Goal: Use online tool/utility: Utilize a website feature to perform a specific function

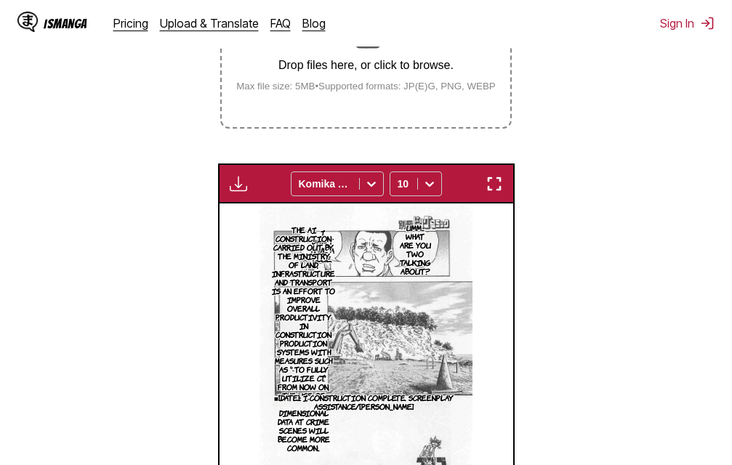
scroll to position [254, 0]
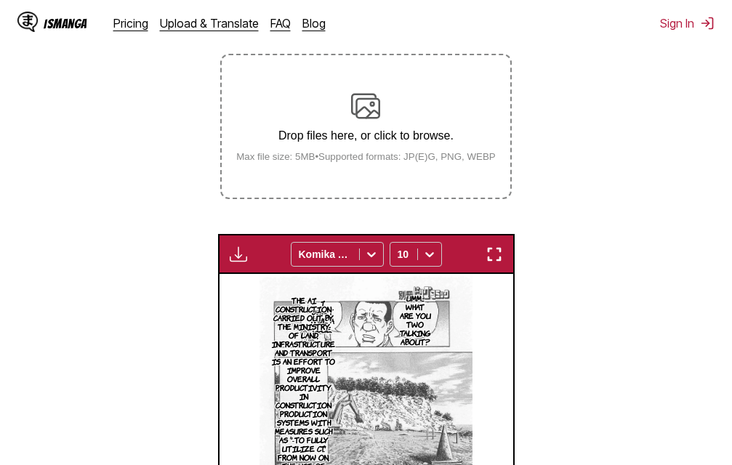
click at [493, 249] on img "button" at bounding box center [493, 254] width 17 height 17
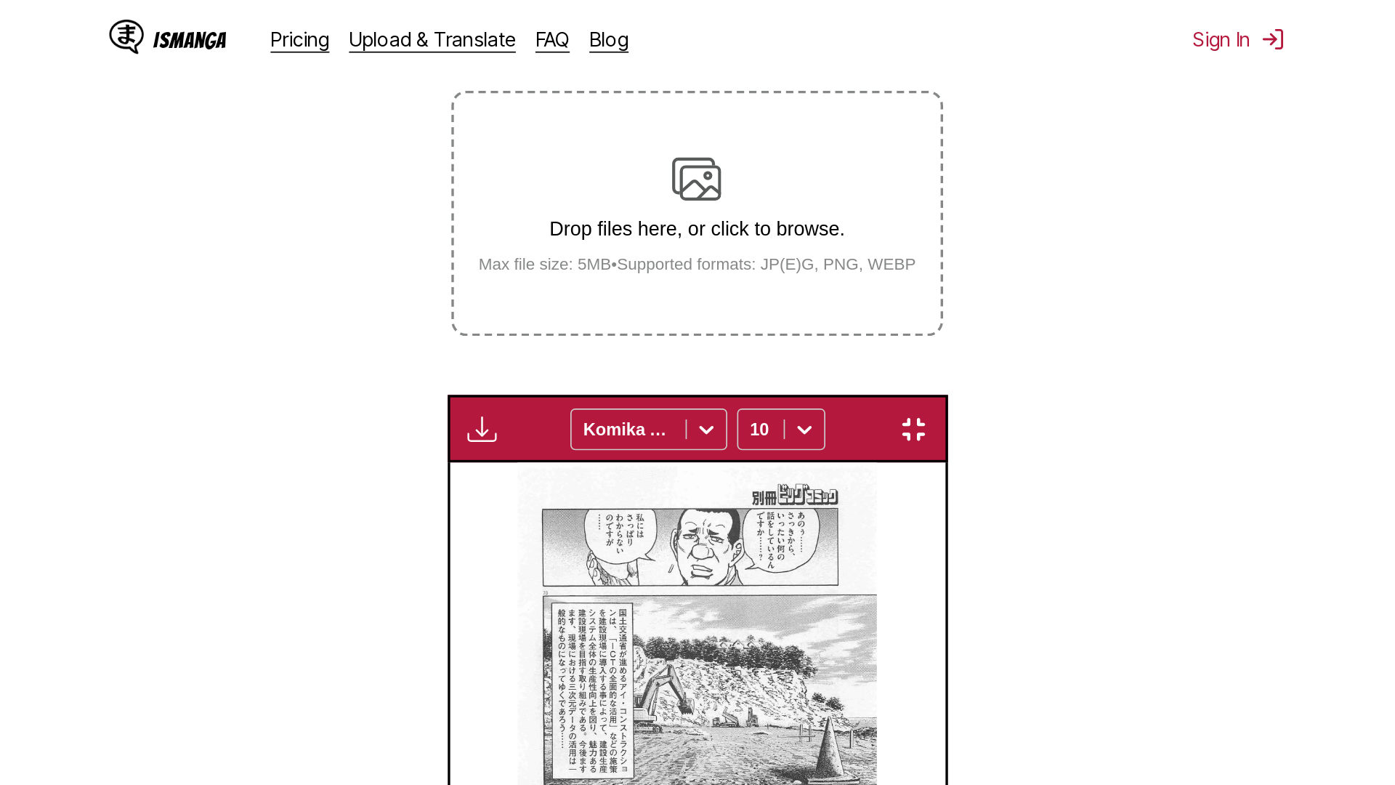
scroll to position [153, 0]
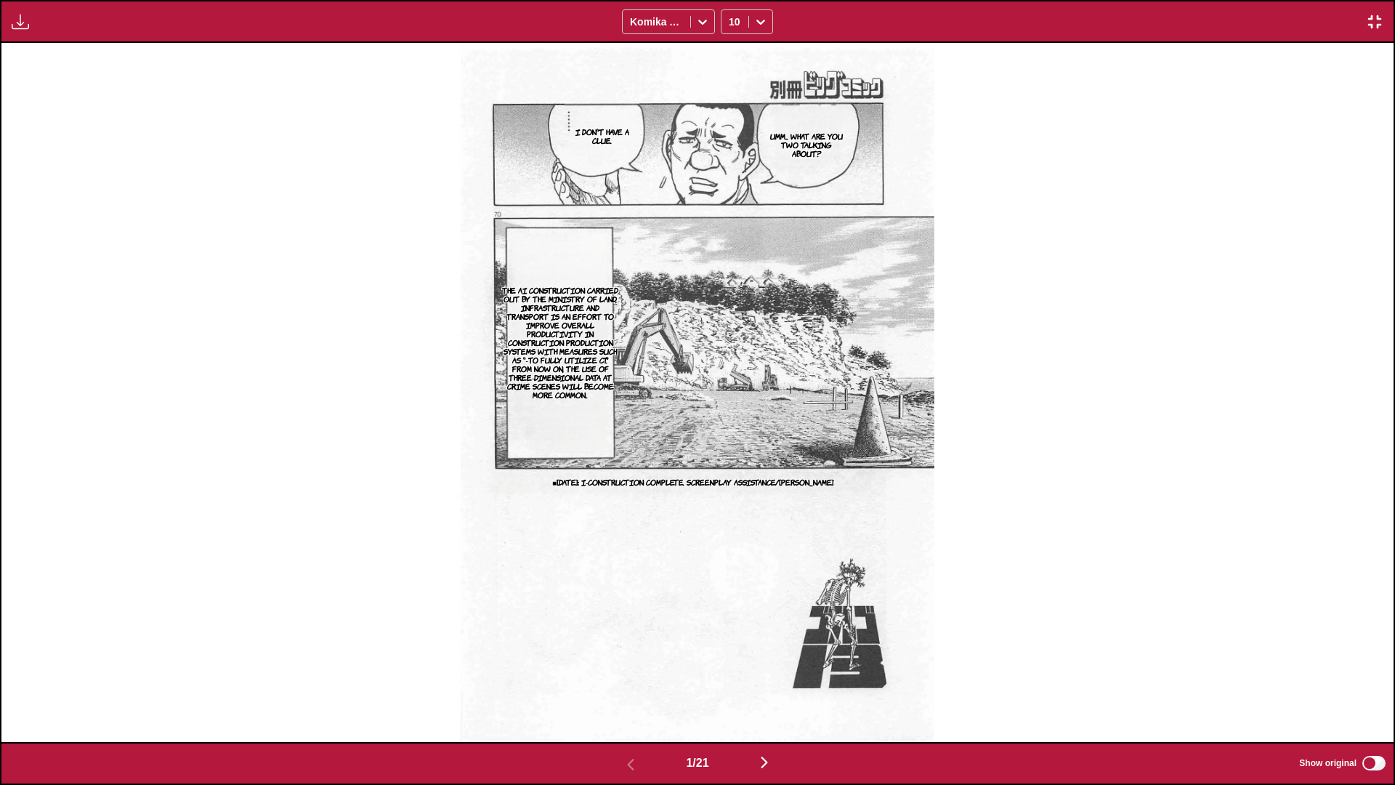
click at [731, 464] on img "button" at bounding box center [764, 761] width 17 height 17
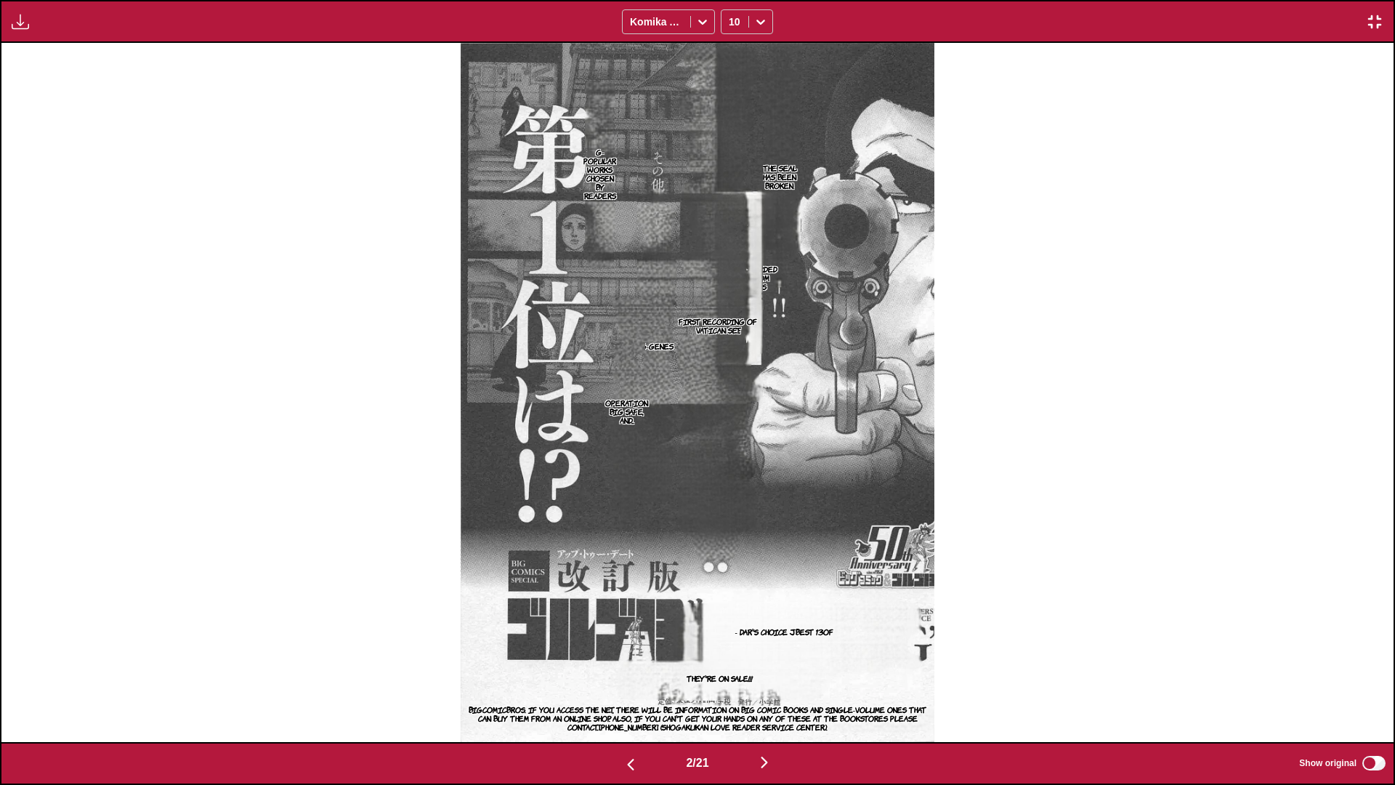
click at [731, 464] on img "button" at bounding box center [764, 761] width 17 height 17
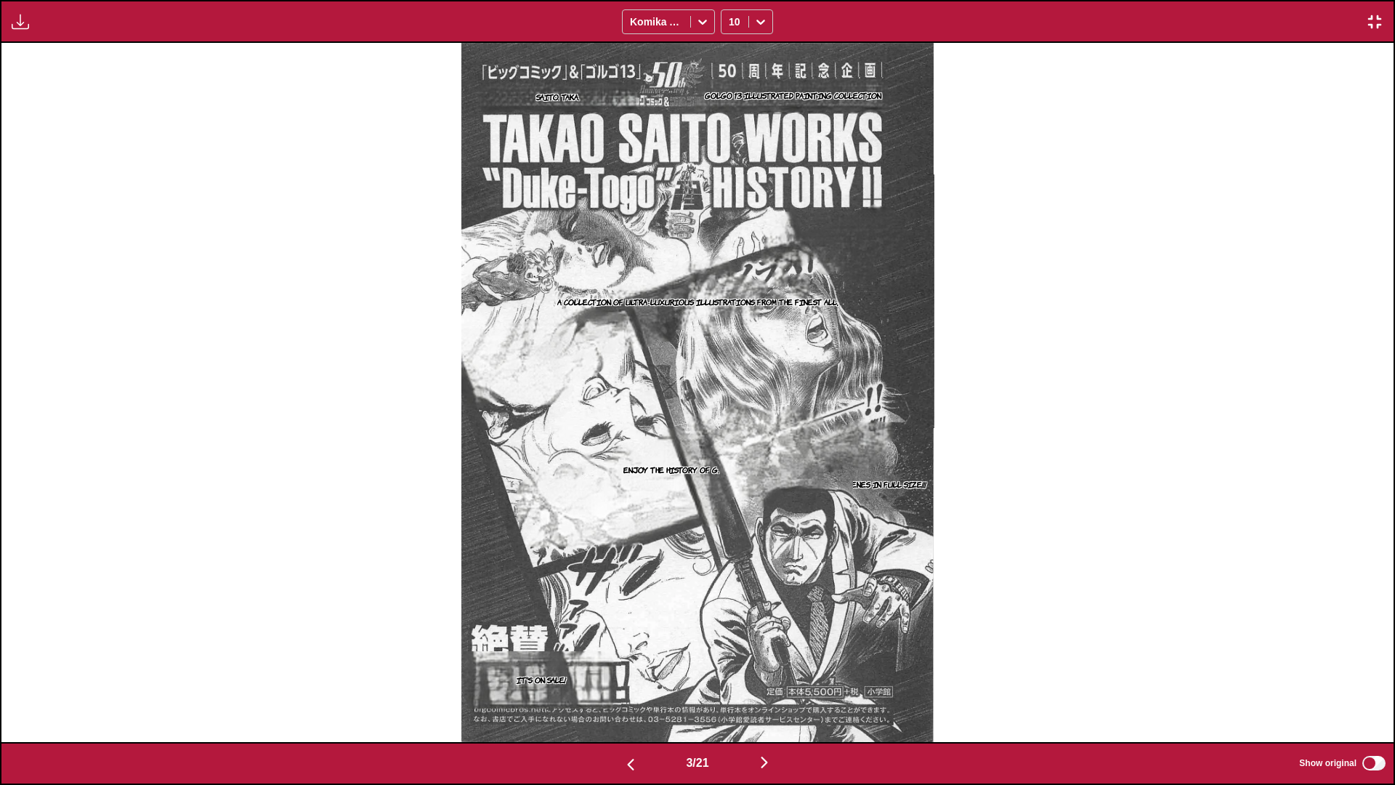
click at [731, 464] on img "button" at bounding box center [764, 761] width 17 height 17
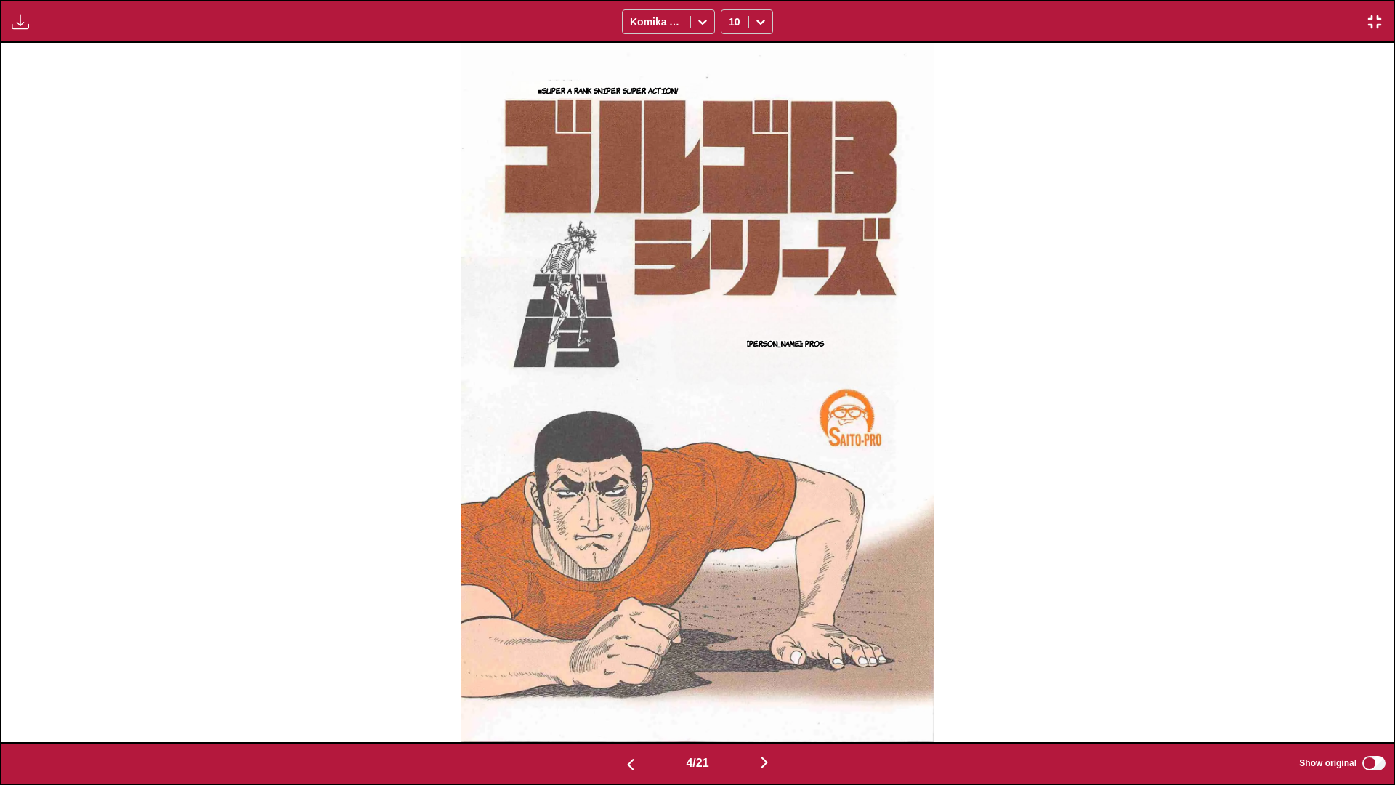
click at [731, 464] on img "button" at bounding box center [764, 761] width 17 height 17
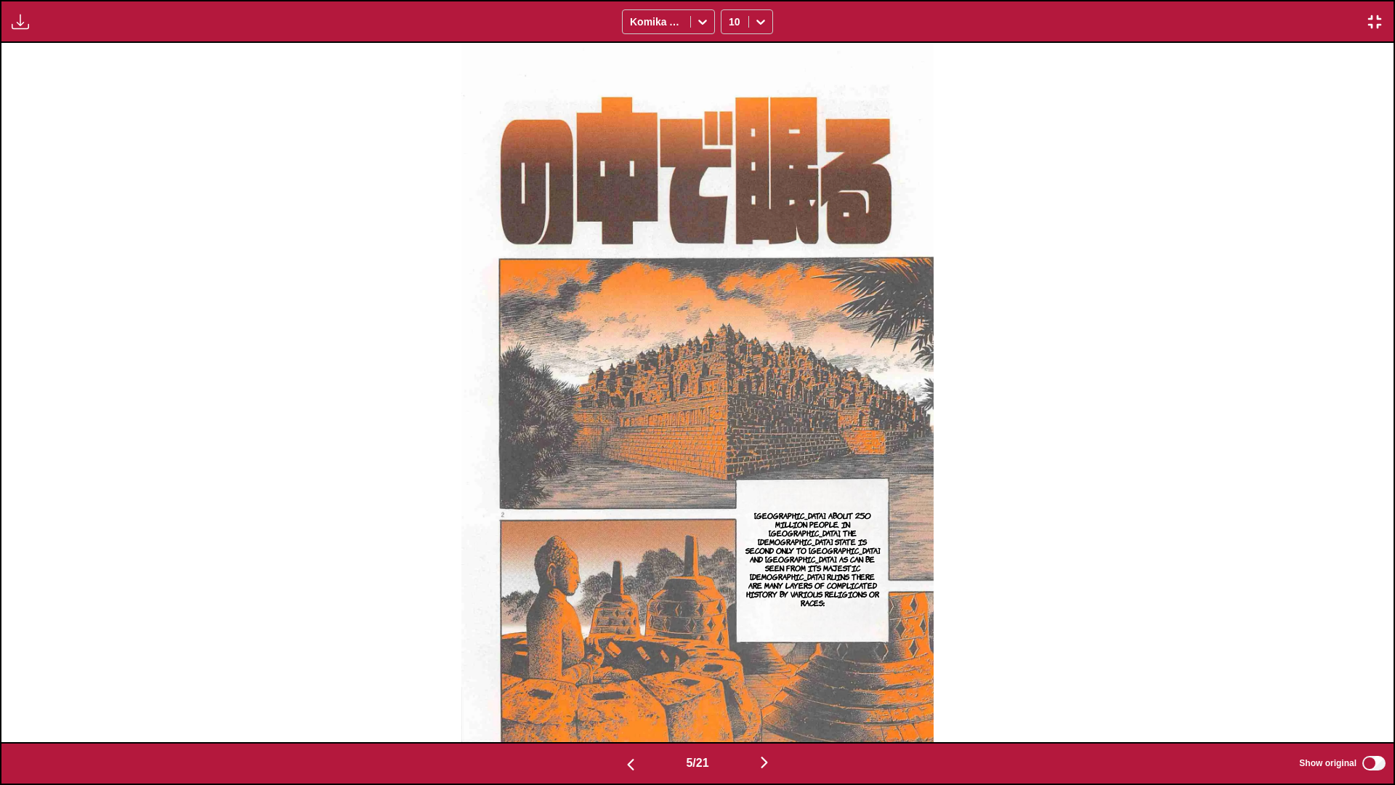
click at [731, 464] on img "button" at bounding box center [764, 761] width 17 height 17
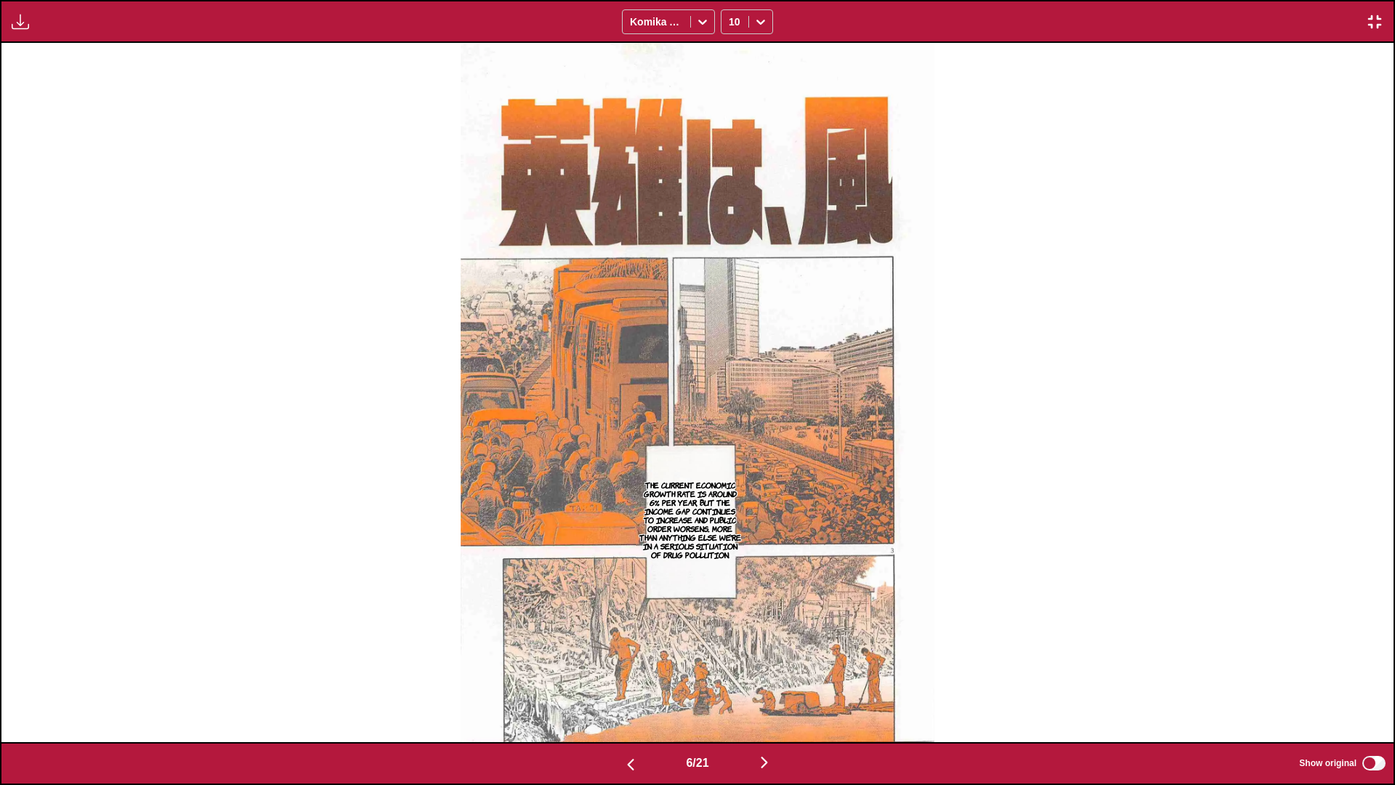
click at [731, 464] on img "button" at bounding box center [764, 761] width 17 height 17
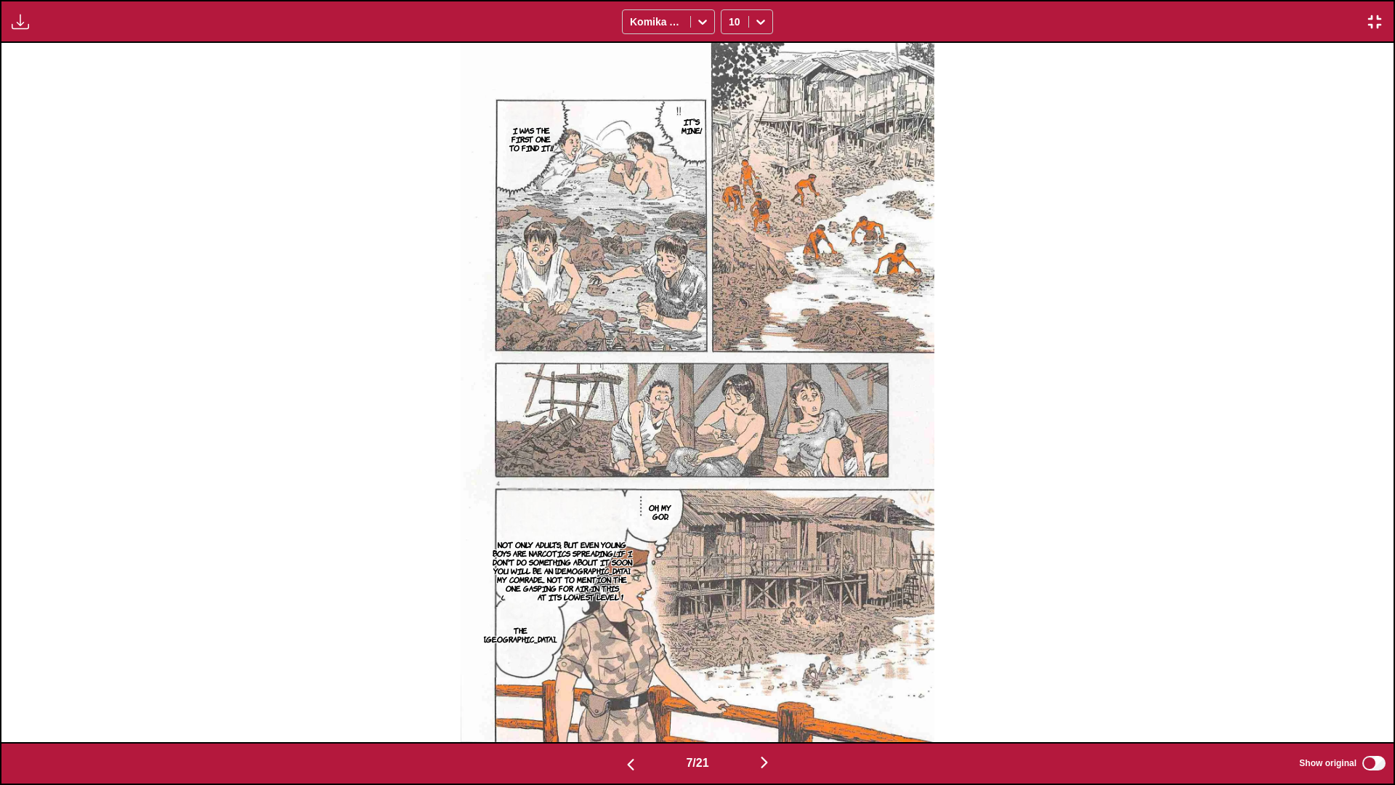
click at [731, 464] on img "button" at bounding box center [764, 761] width 17 height 17
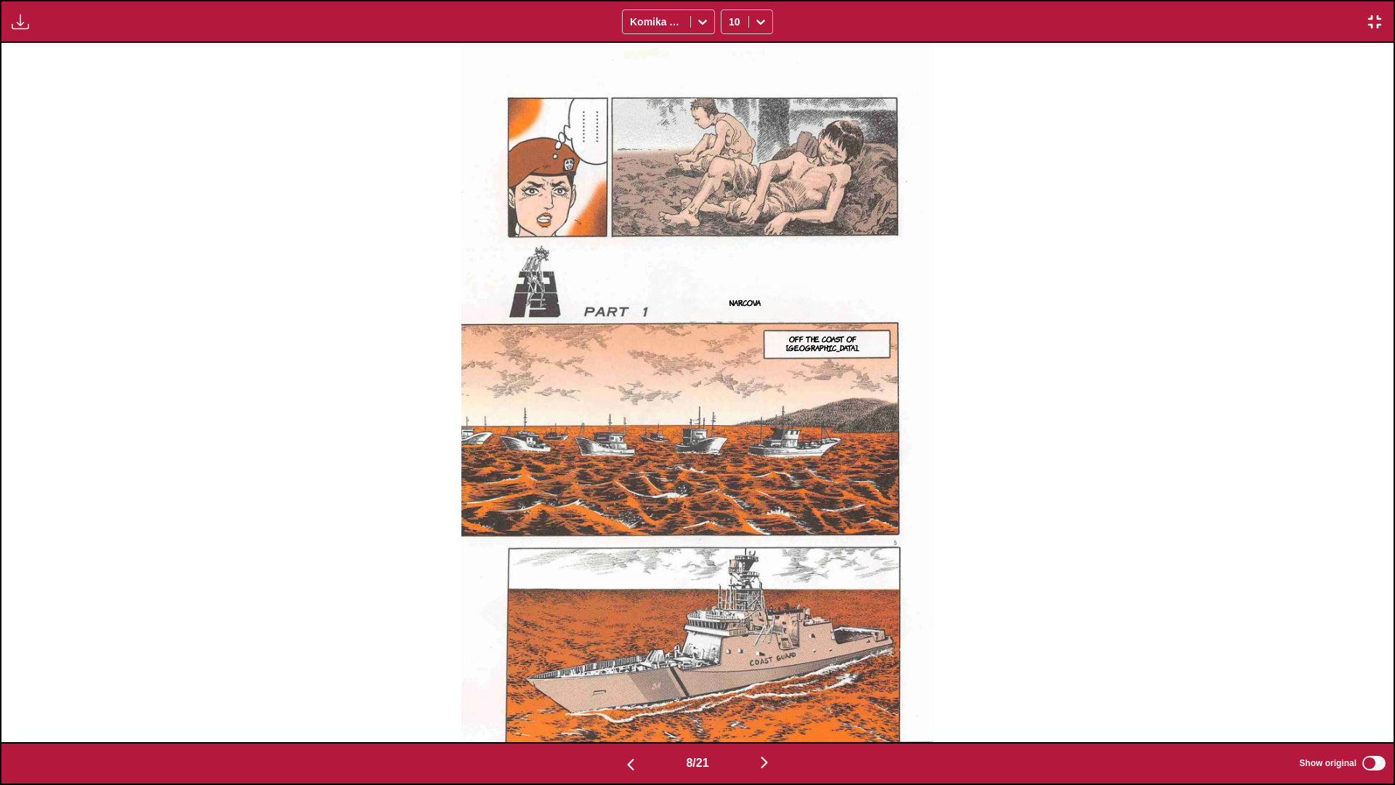
click at [731, 464] on img "button" at bounding box center [764, 761] width 17 height 17
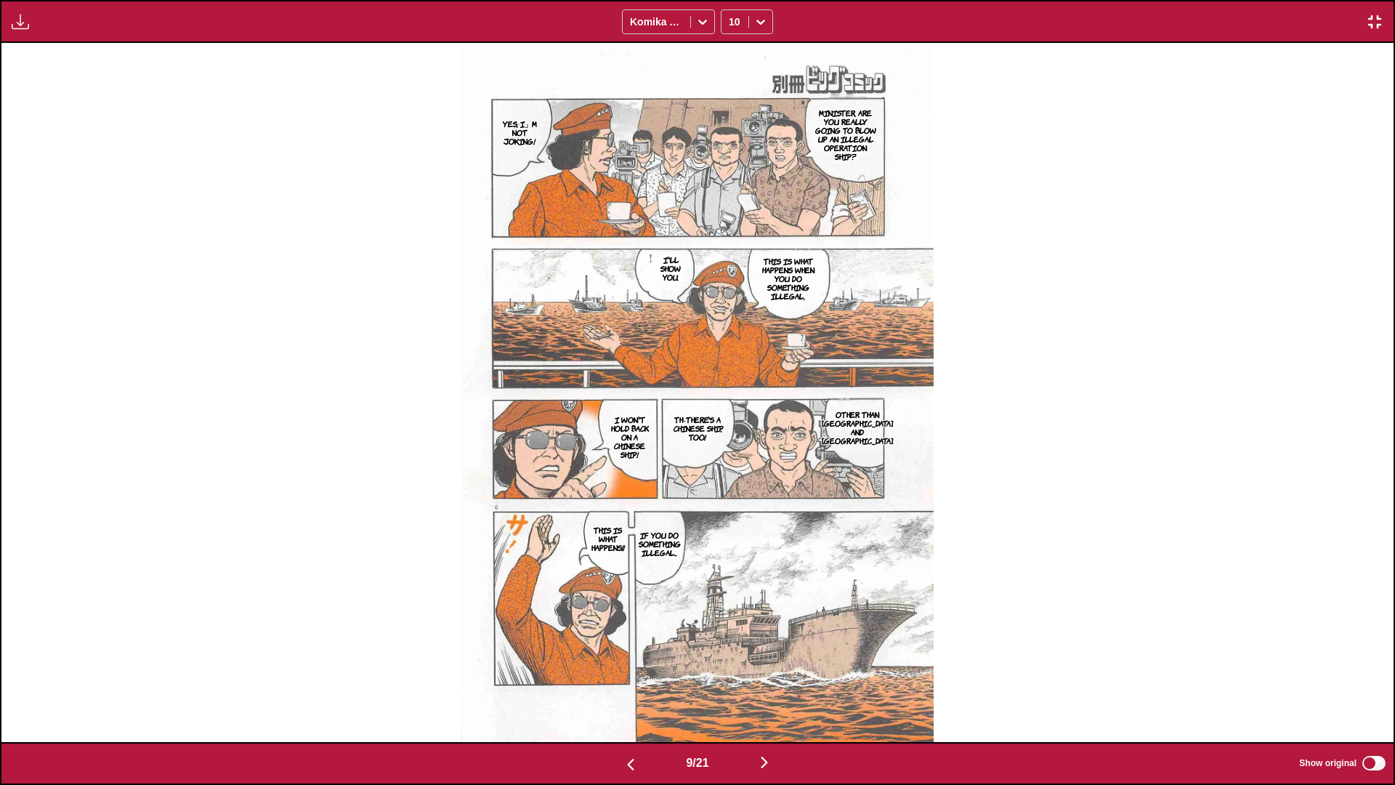
click at [731, 464] on img "button" at bounding box center [764, 761] width 17 height 17
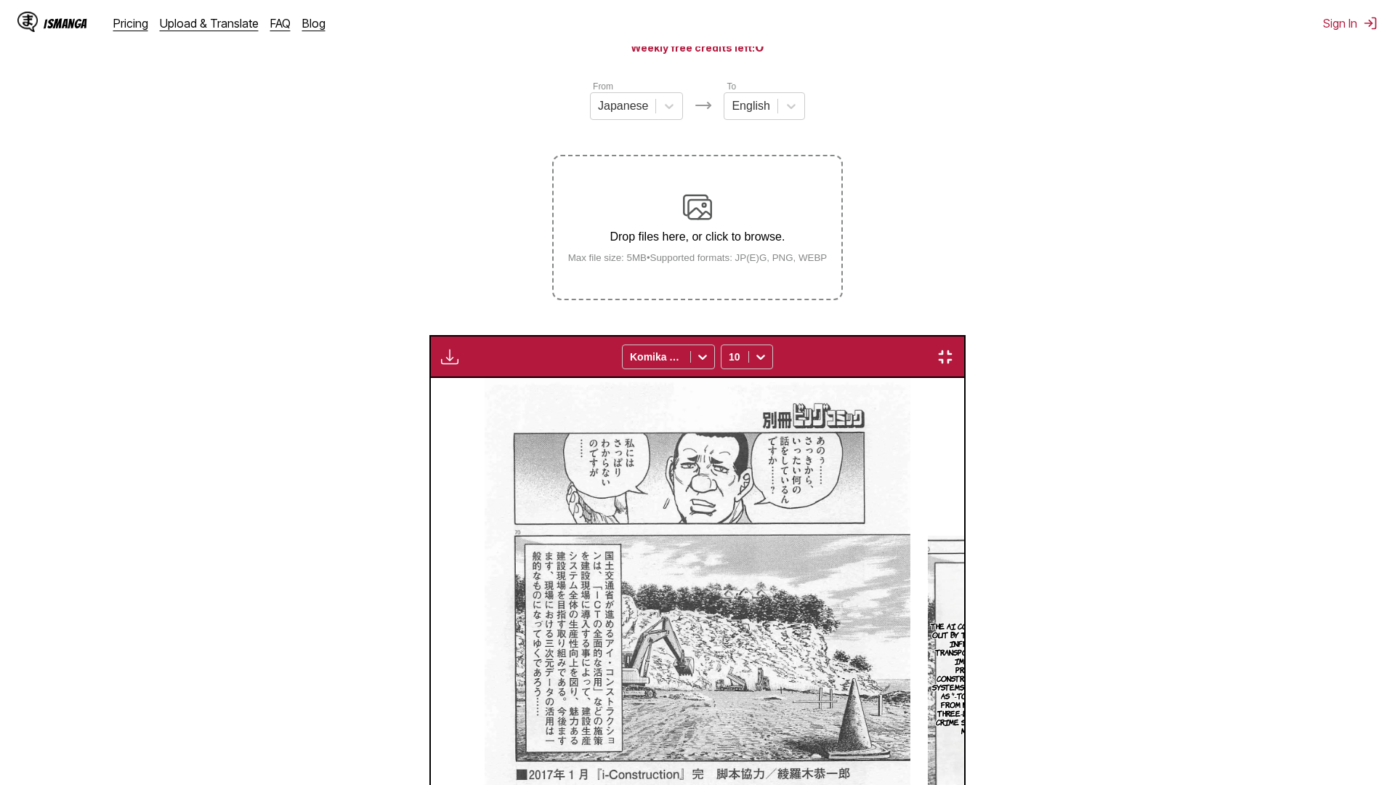
scroll to position [0, 12529]
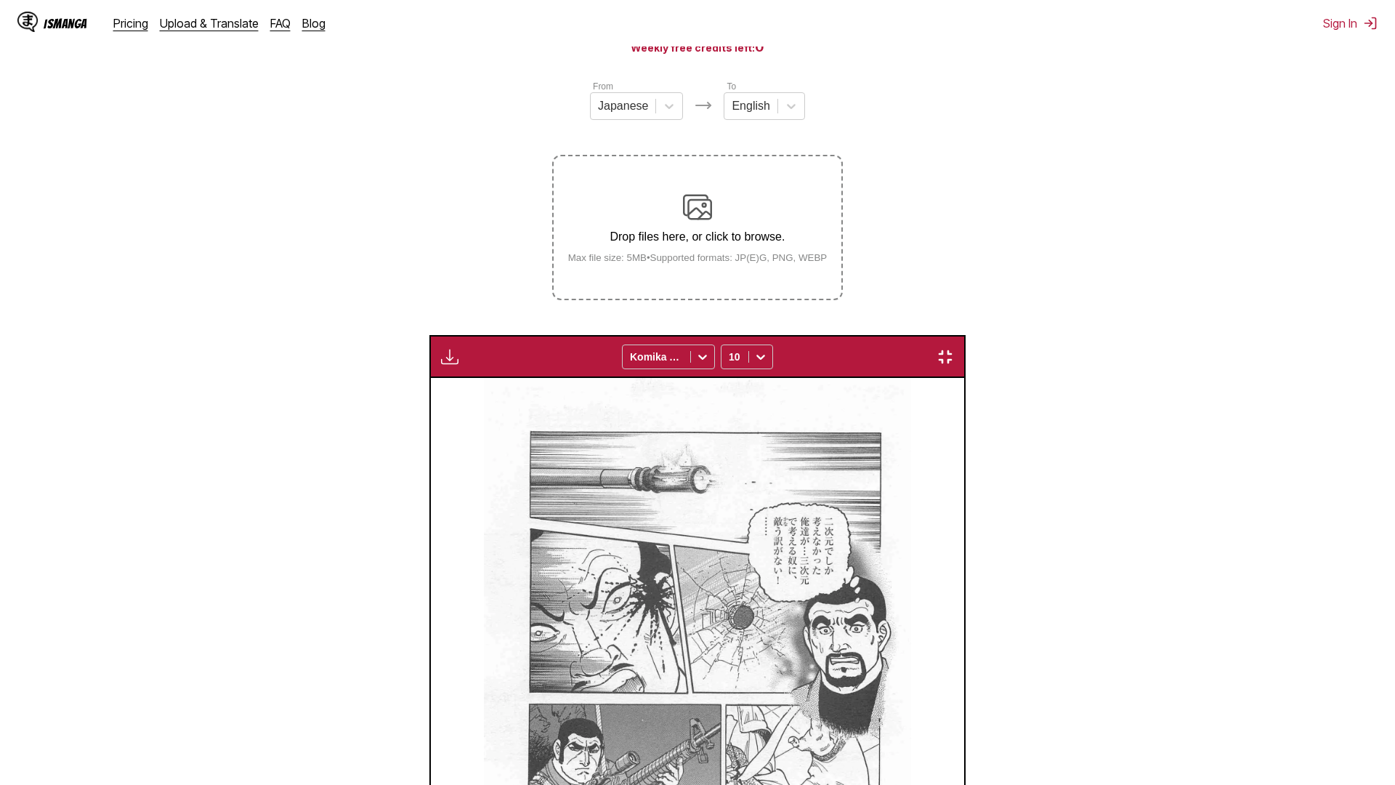
scroll to position [0, 19490]
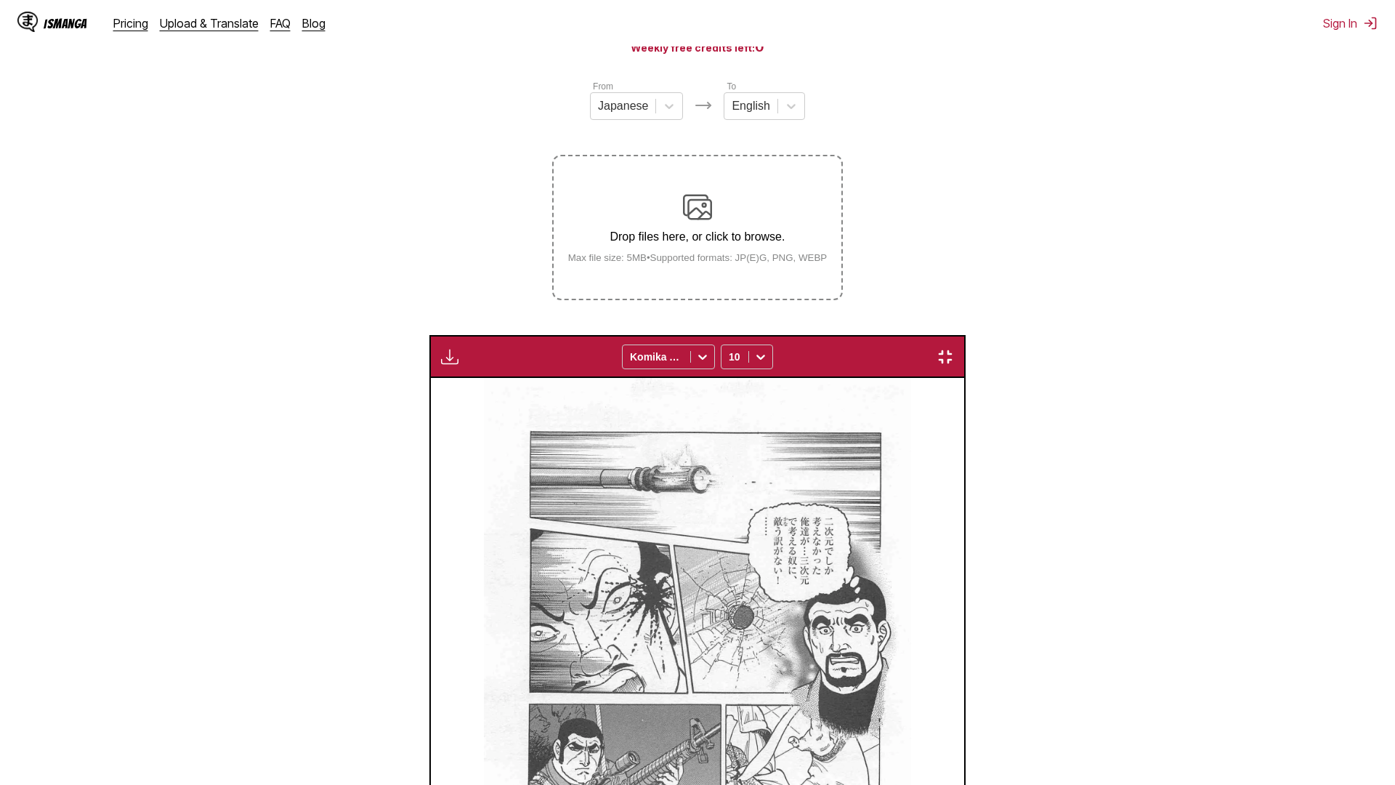
click at [954, 348] on img "button" at bounding box center [945, 356] width 17 height 17
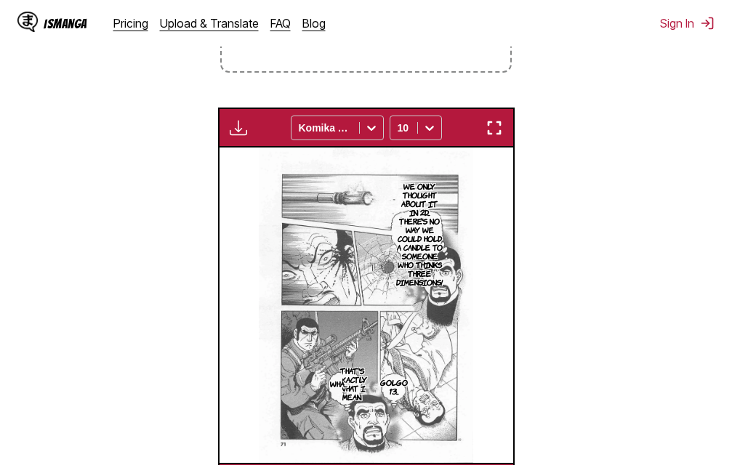
scroll to position [0, 4697]
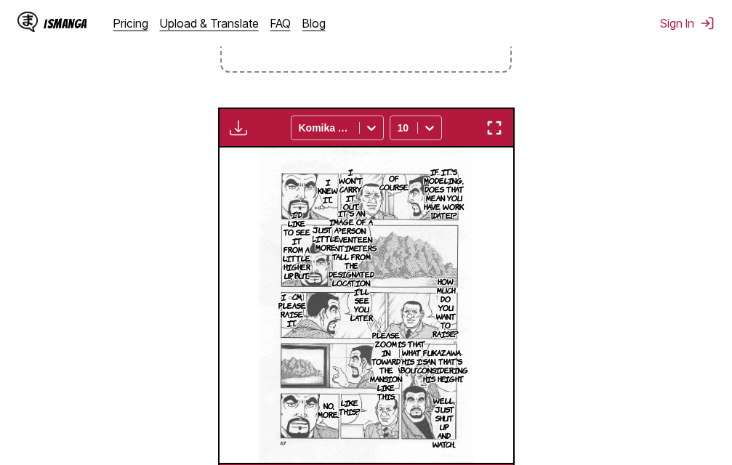
click at [501, 134] on img "button" at bounding box center [493, 127] width 17 height 17
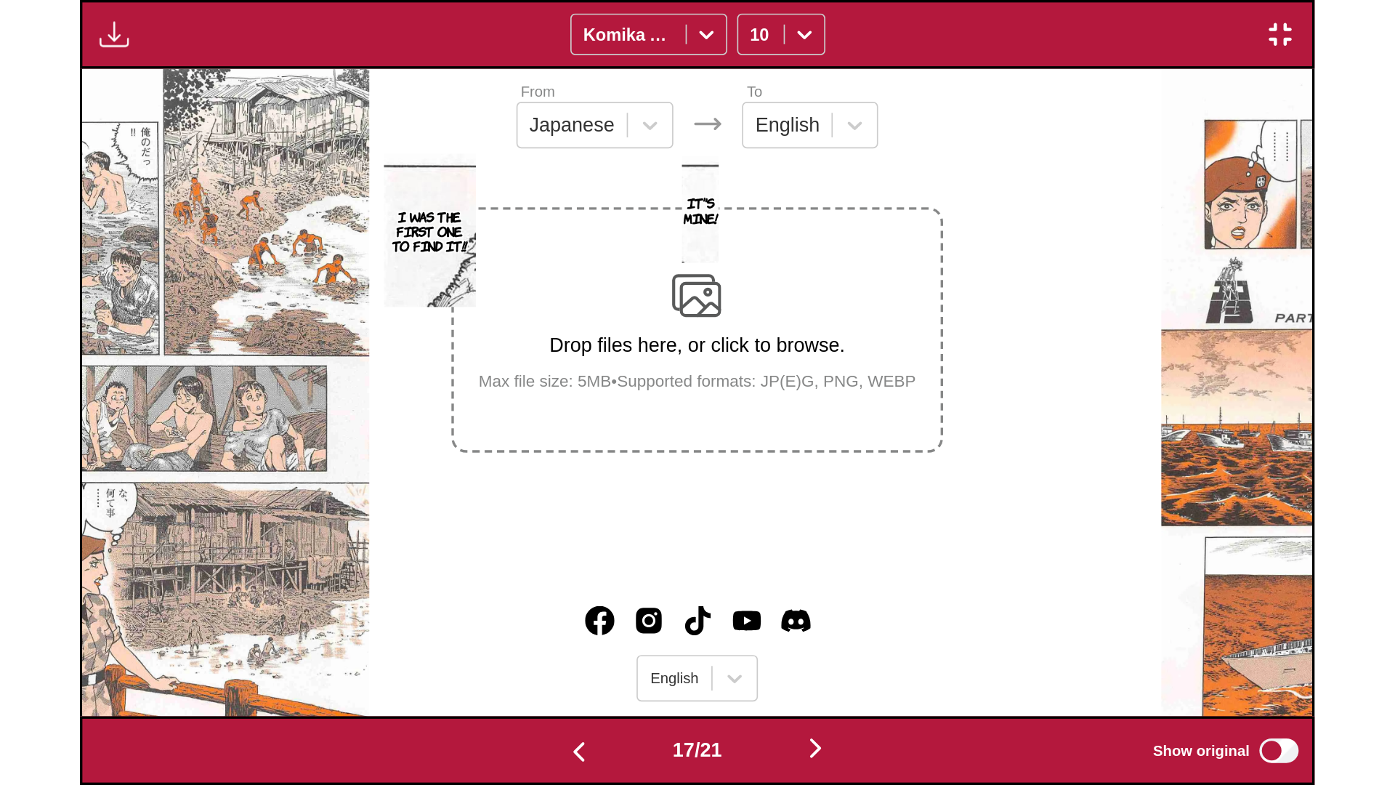
scroll to position [0, 22274]
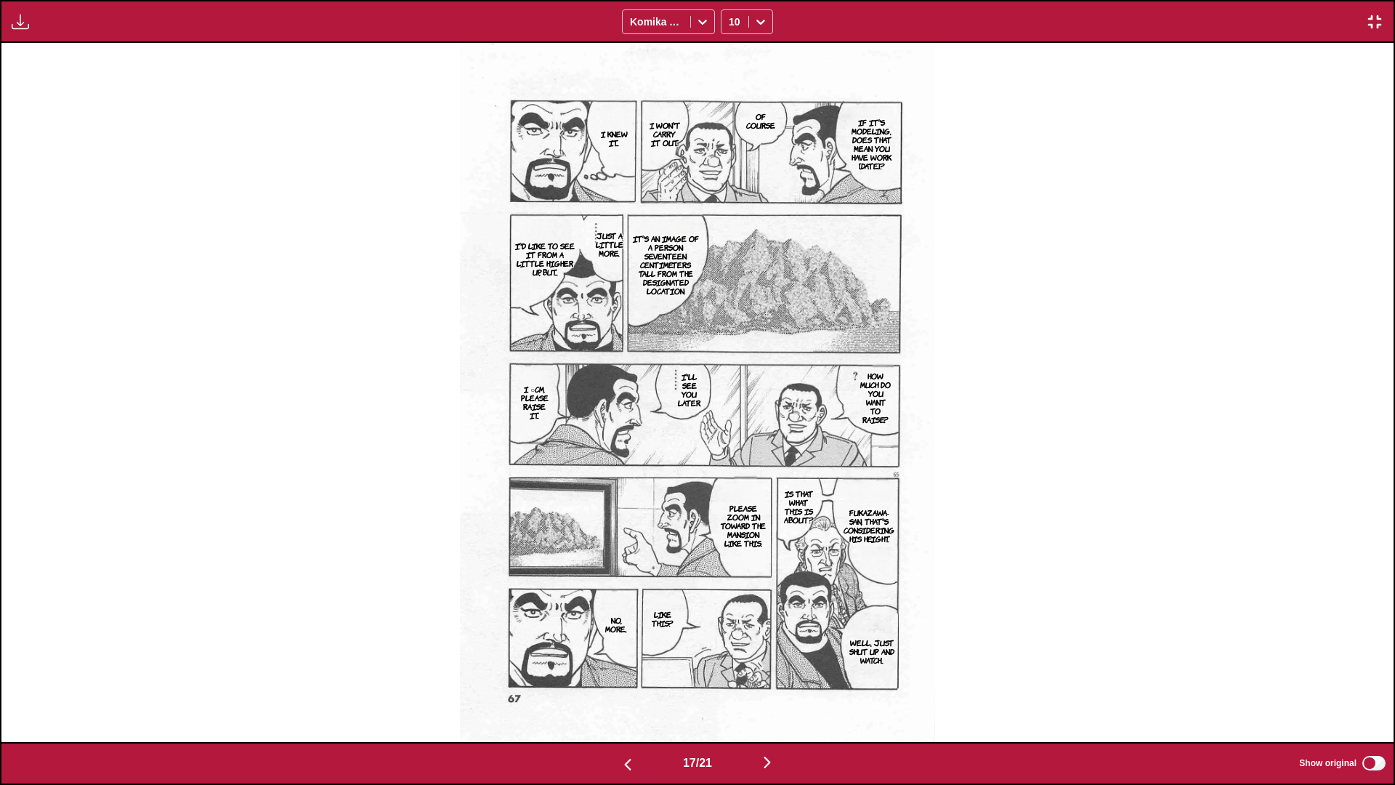
click at [774, 760] on img "button" at bounding box center [767, 761] width 17 height 17
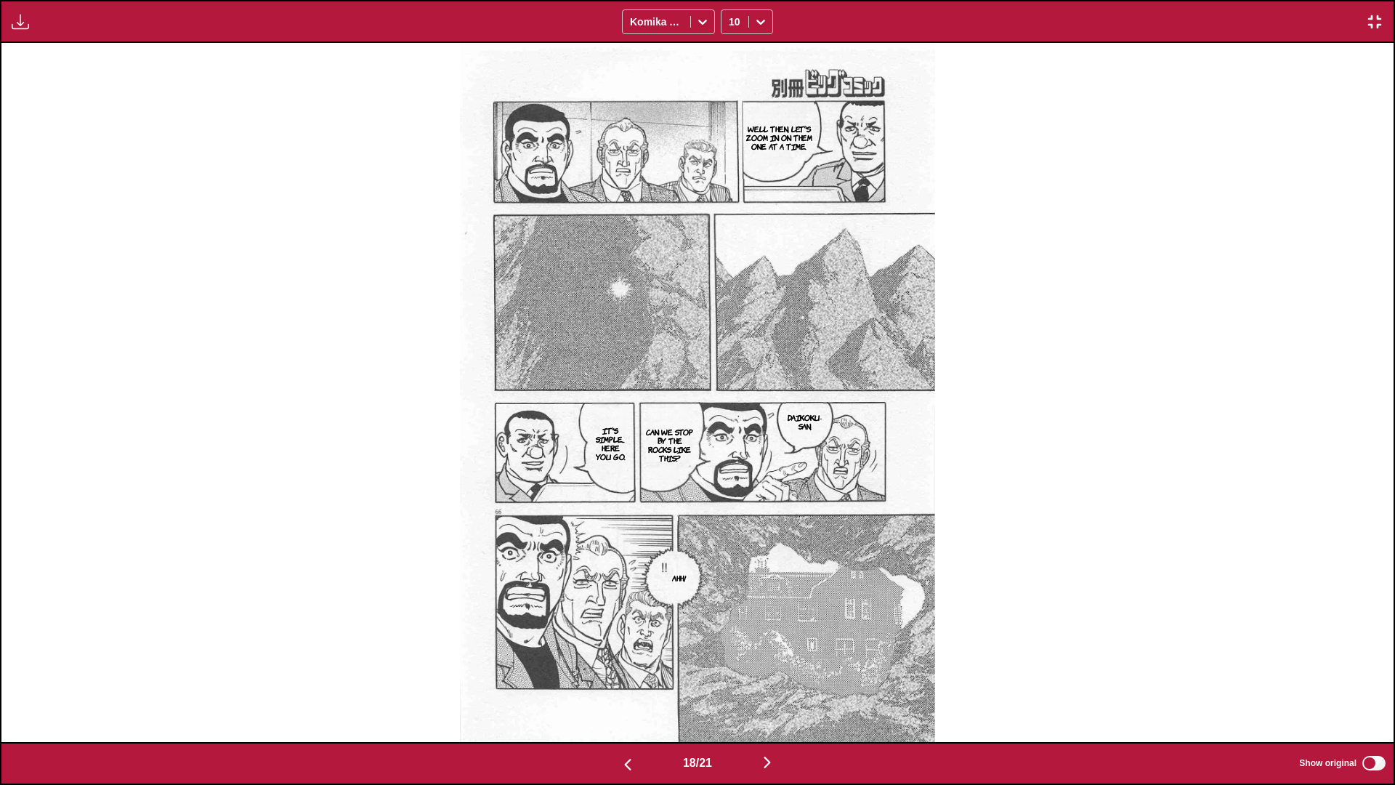
click at [765, 756] on img "button" at bounding box center [767, 761] width 17 height 17
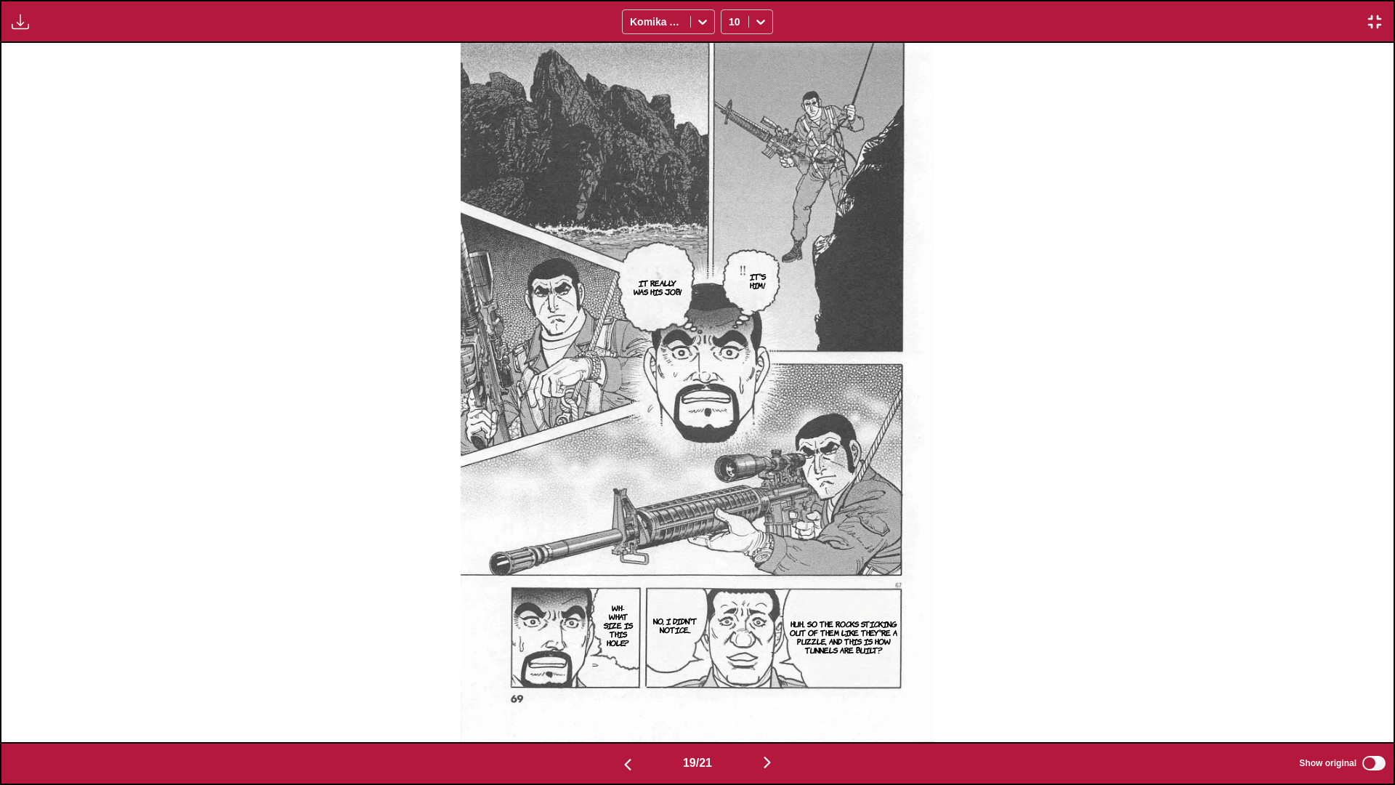
click at [769, 757] on img "button" at bounding box center [767, 761] width 17 height 17
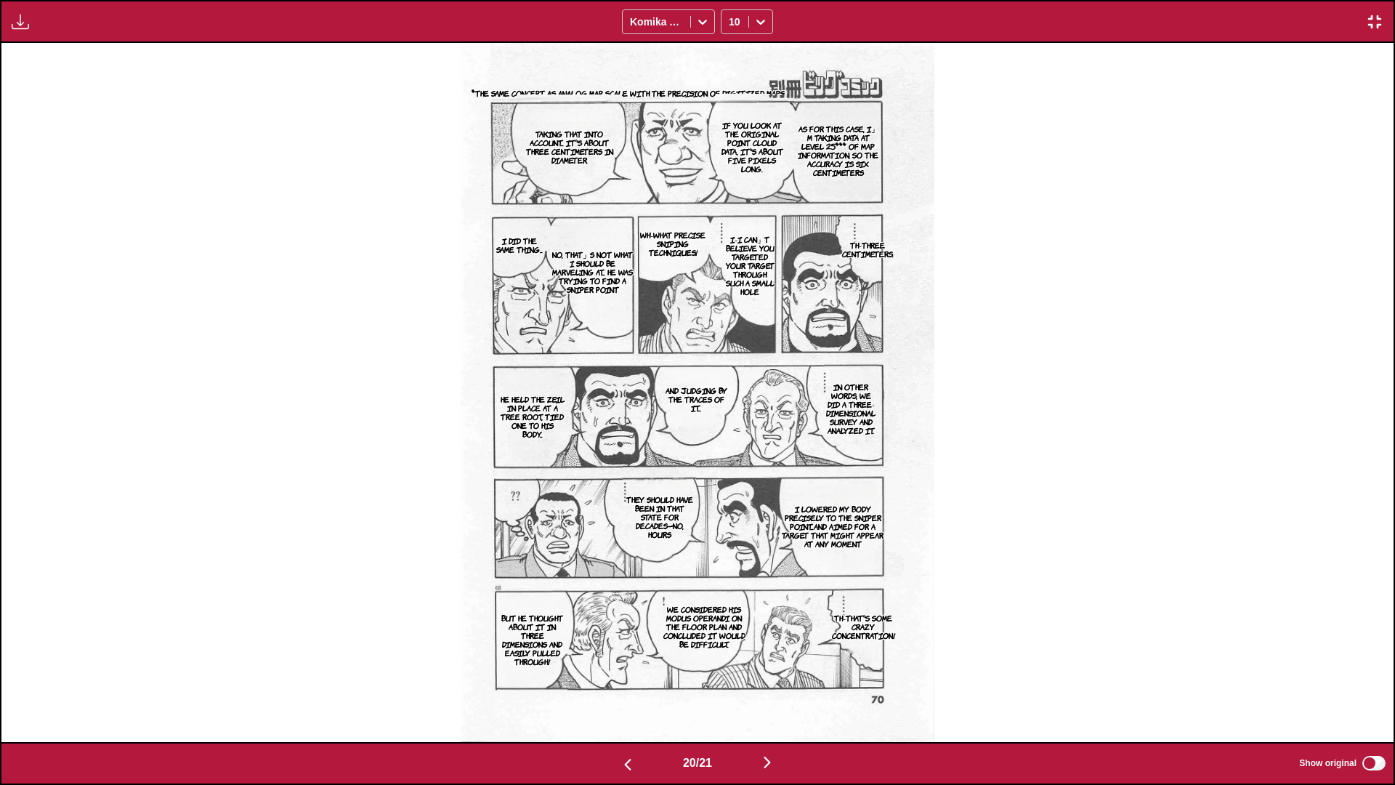
click at [775, 760] on img "button" at bounding box center [767, 761] width 17 height 17
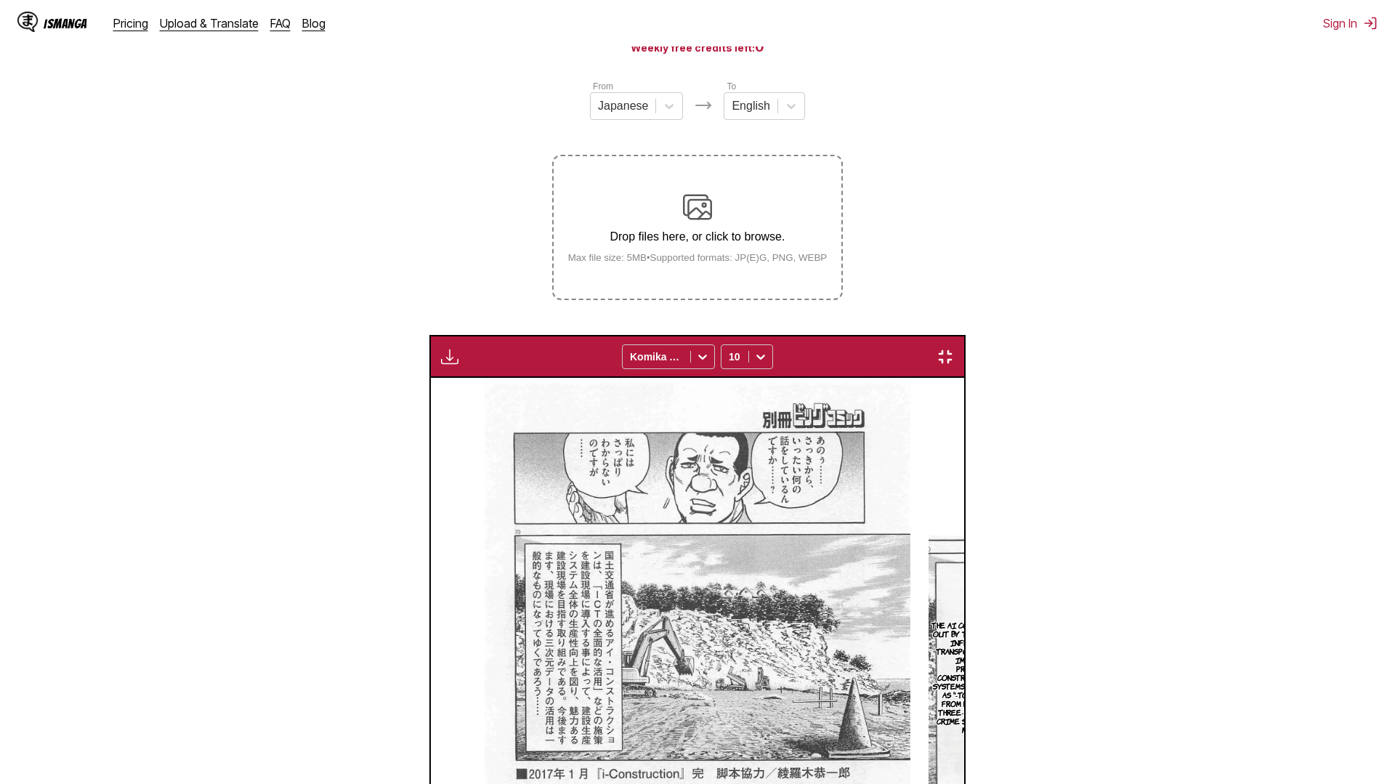
scroll to position [0, 27842]
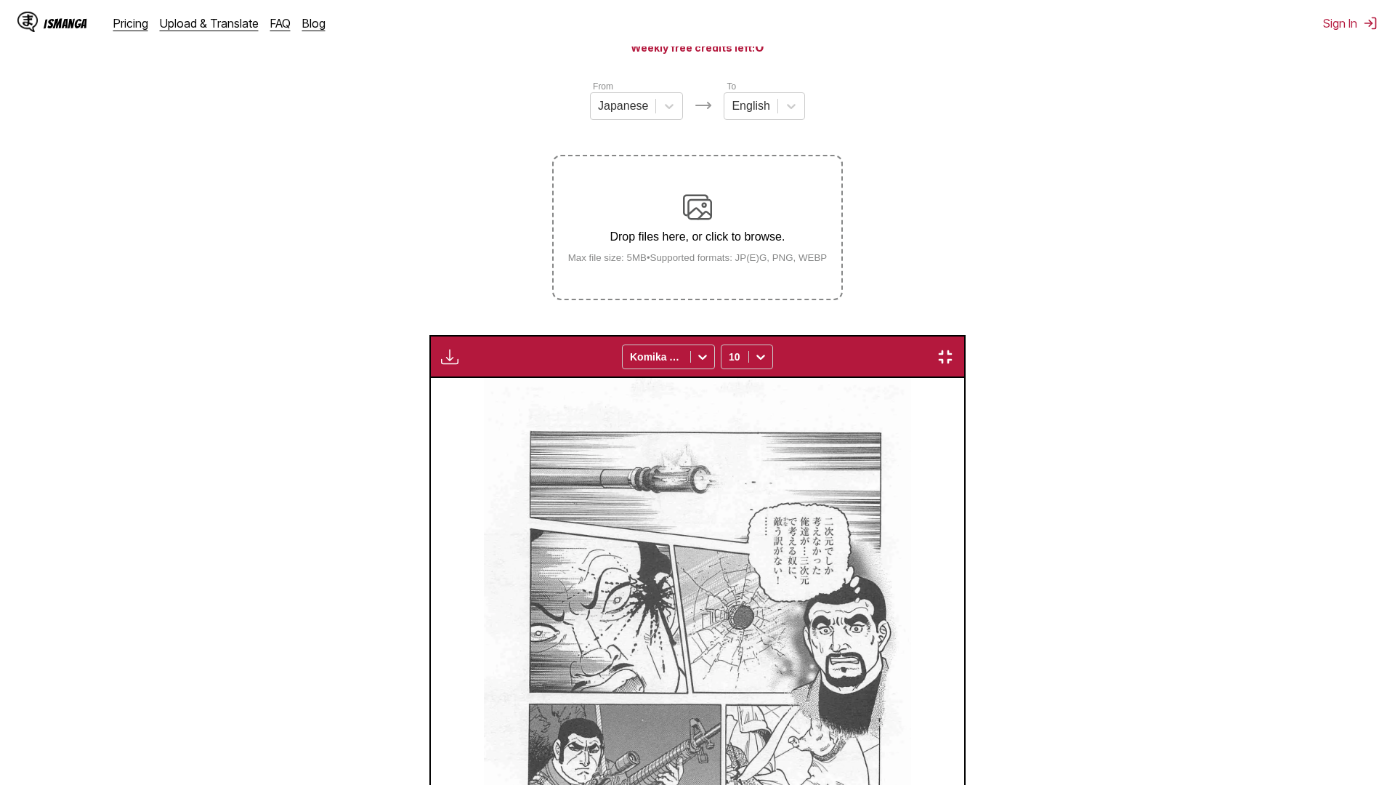
click at [954, 348] on img "button" at bounding box center [945, 356] width 17 height 17
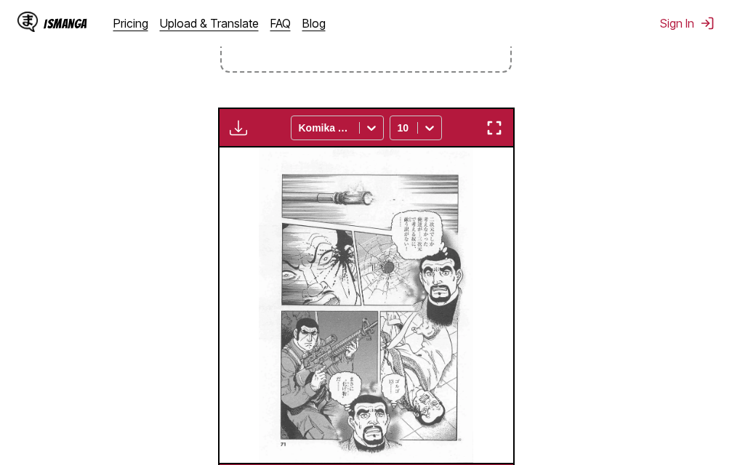
scroll to position [0, 5871]
